Goal: Transaction & Acquisition: Obtain resource

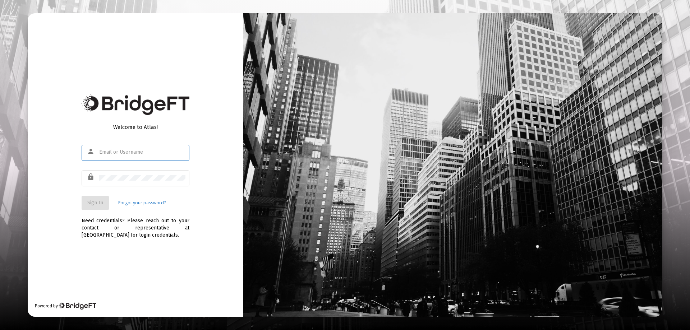
type input "[EMAIL_ADDRESS][DOMAIN_NAME]"
click at [190, 211] on div "Welcome to Atlas! person [EMAIL_ADDRESS][DOMAIN_NAME] lock Sign In Forgot your …" at bounding box center [136, 165] width 216 height 304
click at [90, 198] on button "Sign In" at bounding box center [95, 203] width 27 height 14
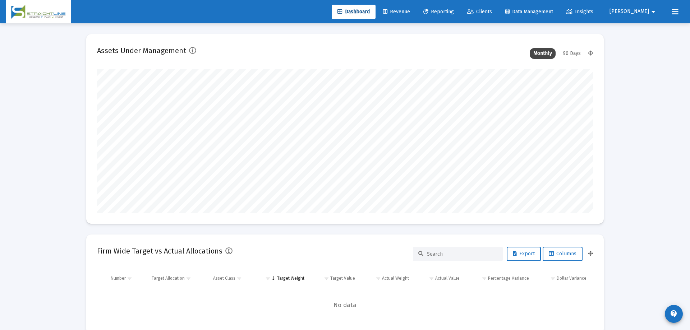
type input "[DATE]"
click at [487, 12] on span "Clients" at bounding box center [474, 12] width 25 height 6
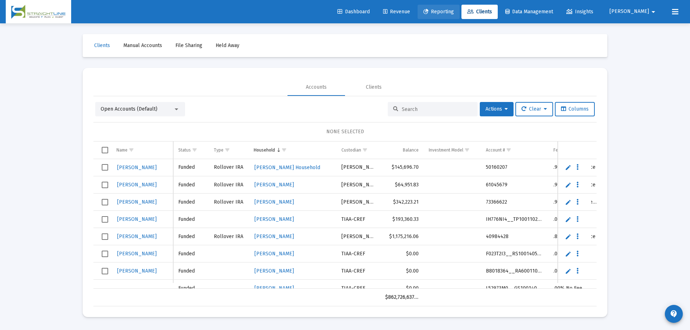
click at [454, 11] on span "Reporting" at bounding box center [438, 12] width 31 height 6
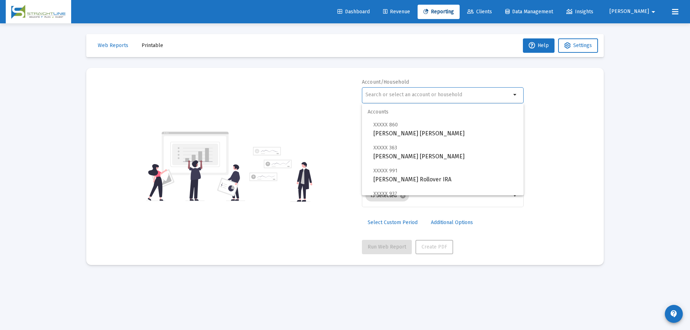
click at [421, 96] on input "text" at bounding box center [439, 95] width 146 height 6
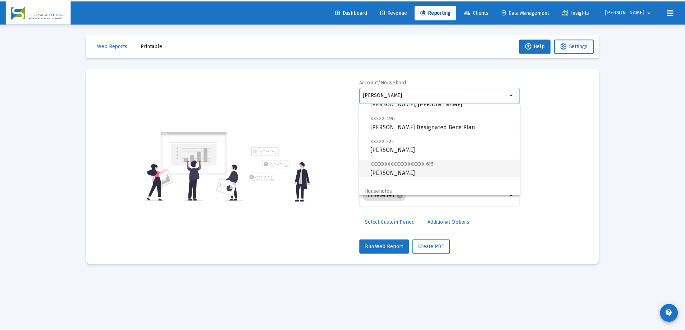
scroll to position [86, 0]
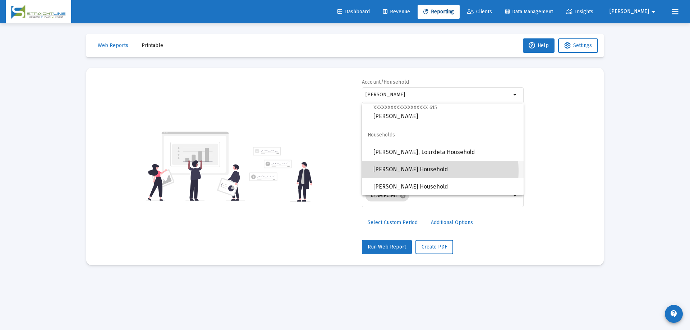
click at [417, 171] on span "[PERSON_NAME] Household" at bounding box center [445, 169] width 145 height 17
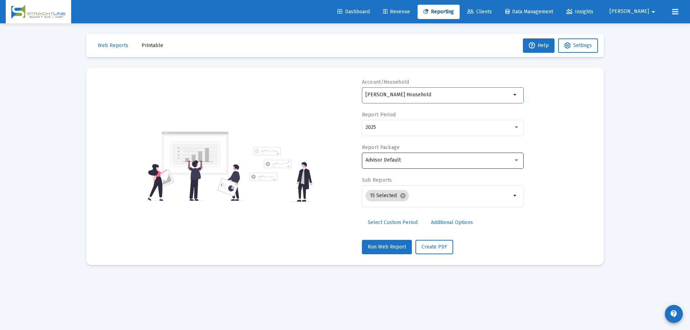
click at [412, 162] on div "Advisor Default" at bounding box center [440, 160] width 148 height 6
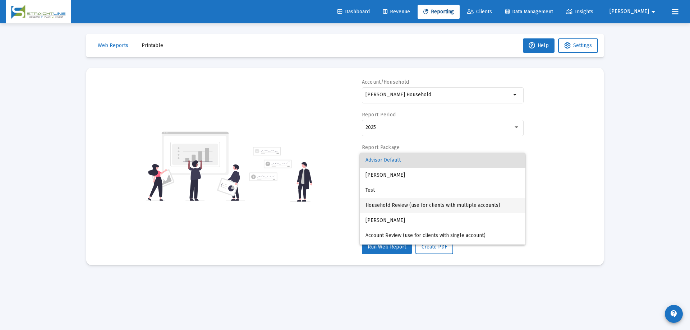
click at [407, 204] on span "Household Review (use for clients with multiple accounts)" at bounding box center [443, 205] width 154 height 15
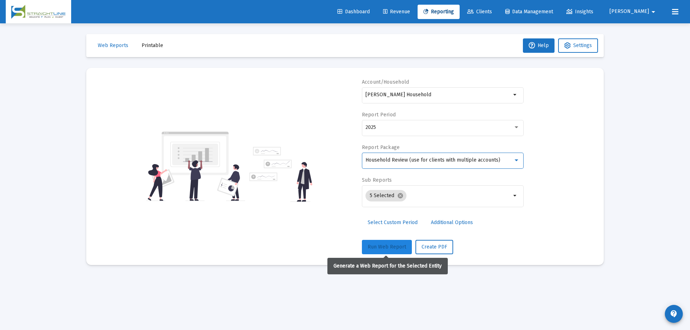
click at [385, 248] on span "Run Web Report" at bounding box center [387, 247] width 38 height 6
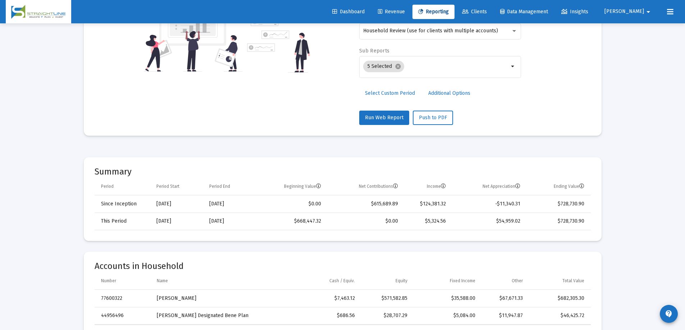
scroll to position [144, 0]
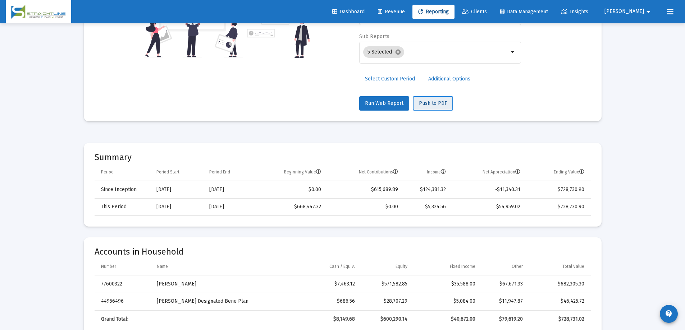
click at [430, 103] on span "Push to PDF" at bounding box center [433, 103] width 28 height 6
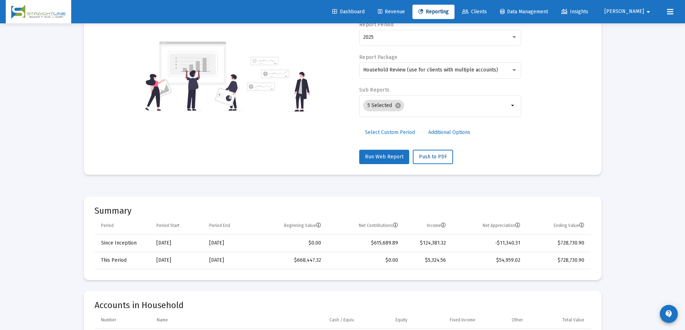
scroll to position [0, 0]
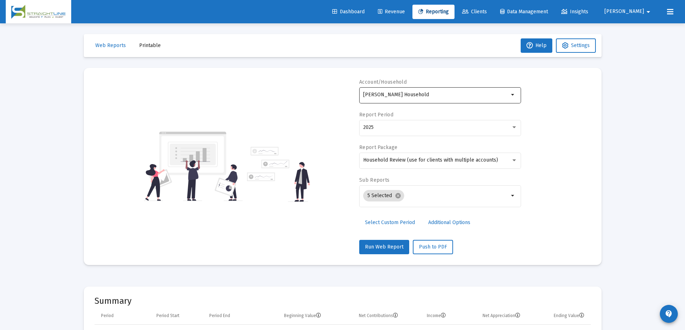
click at [459, 96] on input "[PERSON_NAME] Household" at bounding box center [436, 95] width 146 height 6
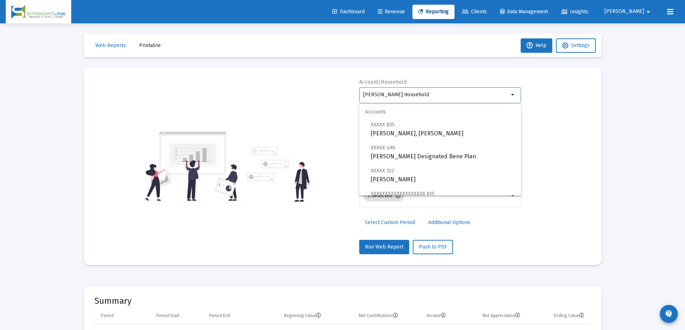
click at [457, 97] on input "[PERSON_NAME] Household" at bounding box center [436, 95] width 146 height 6
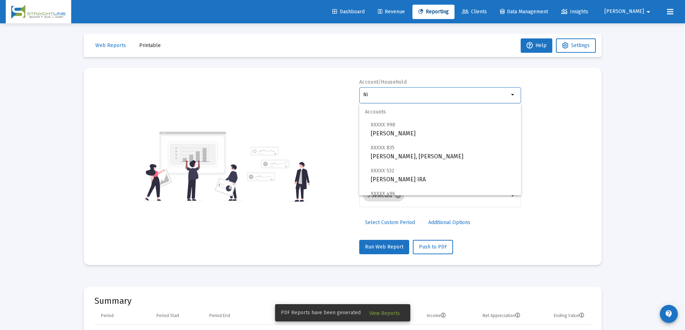
type input "N"
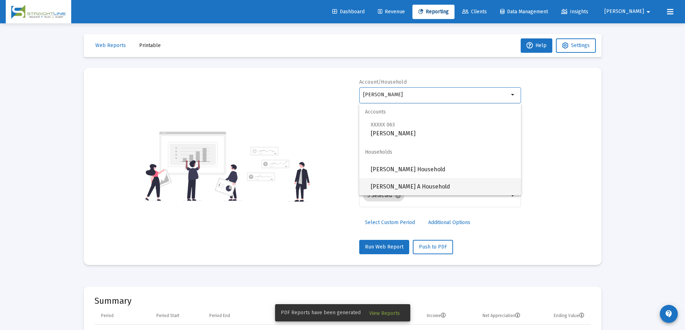
click at [397, 187] on span "[PERSON_NAME] A Household" at bounding box center [443, 186] width 145 height 17
type input "[PERSON_NAME] A Household"
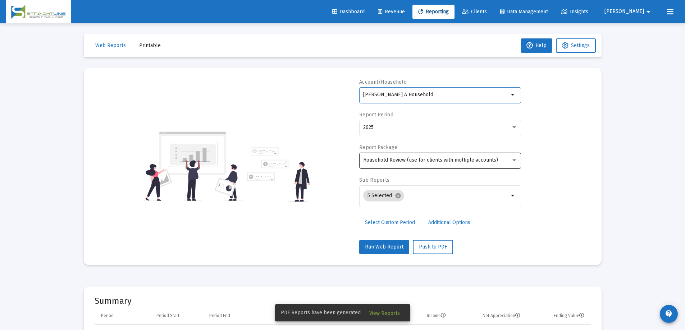
click at [404, 161] on span "Household Review (use for clients with multiple accounts)" at bounding box center [430, 160] width 135 height 6
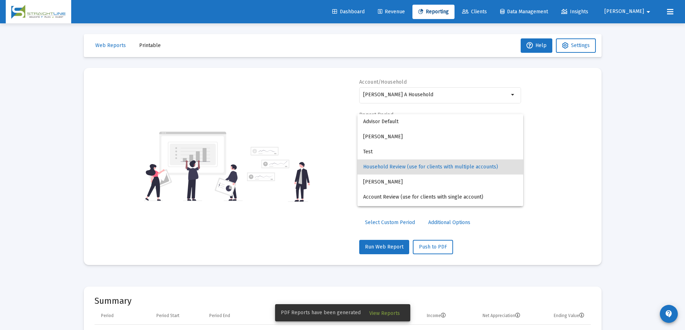
scroll to position [7, 0]
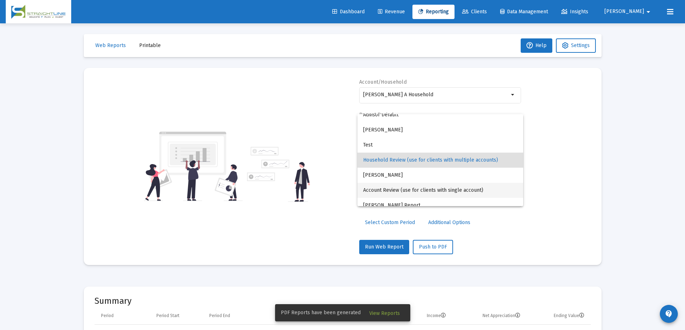
click at [402, 188] on span "Account Review (use for clients with single account)" at bounding box center [440, 190] width 154 height 15
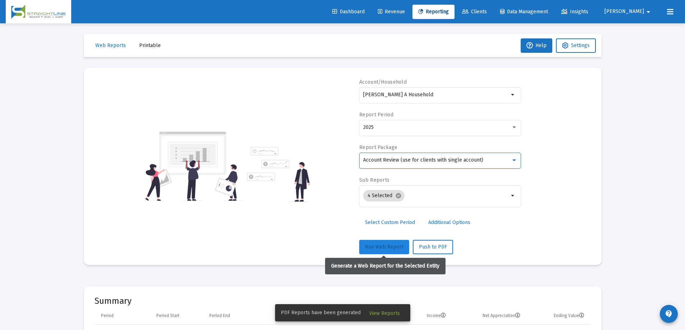
click at [394, 246] on span "Run Web Report" at bounding box center [384, 247] width 38 height 6
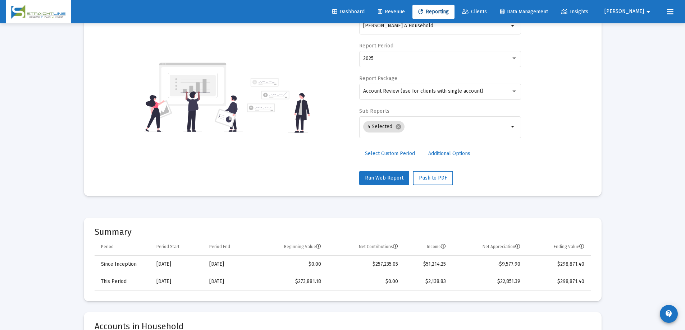
scroll to position [144, 0]
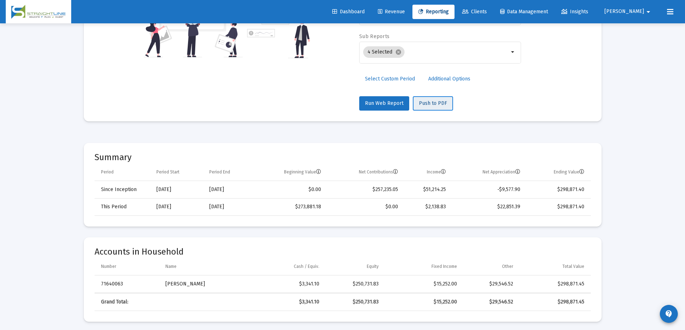
click at [430, 103] on span "Push to PDF" at bounding box center [433, 103] width 28 height 6
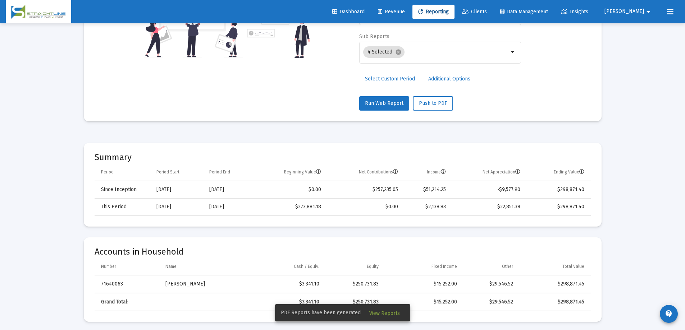
click at [392, 313] on span "View Reports" at bounding box center [384, 314] width 31 height 6
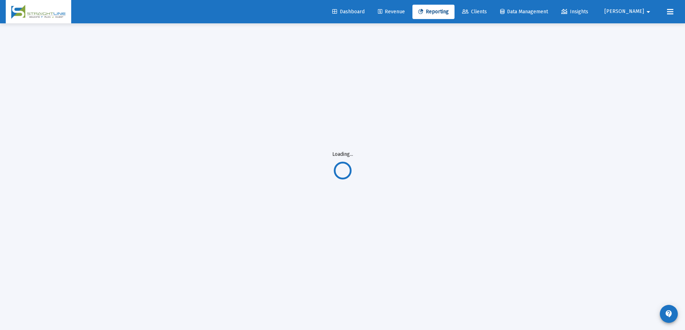
scroll to position [23, 0]
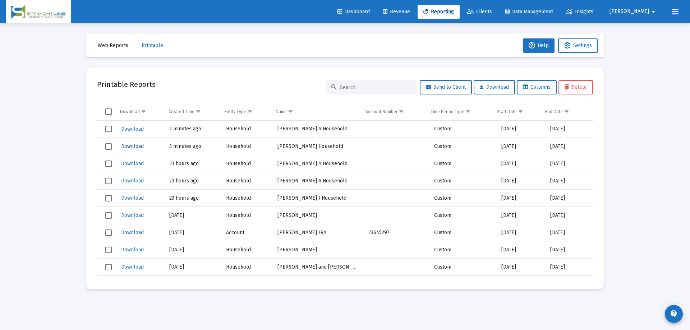
click at [128, 147] on span "Download" at bounding box center [132, 146] width 23 height 6
click at [133, 130] on span "Download" at bounding box center [132, 129] width 23 height 6
